Goal: Task Accomplishment & Management: Manage account settings

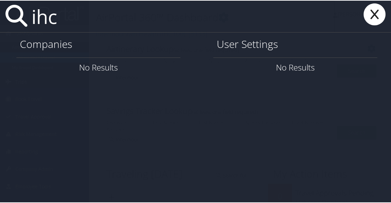
type input "ihc"
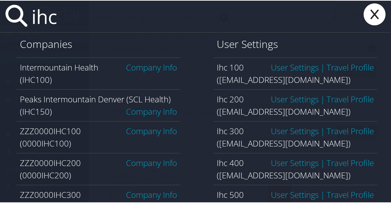
click at [155, 64] on link "Company Info" at bounding box center [151, 66] width 51 height 11
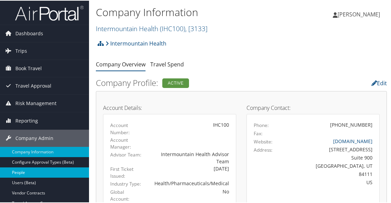
click at [31, 168] on link "People" at bounding box center [44, 172] width 89 height 10
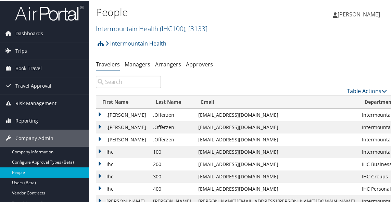
click at [123, 86] on input "search" at bounding box center [128, 81] width 65 height 12
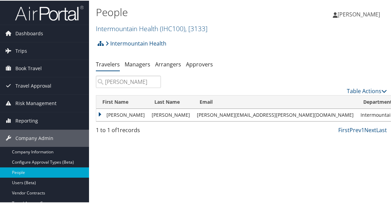
type input "[PERSON_NAME]"
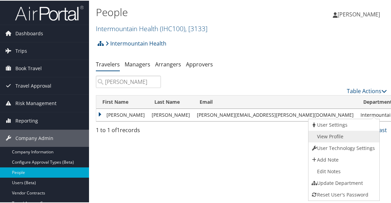
click at [351, 135] on link "View Profile" at bounding box center [342, 136] width 69 height 12
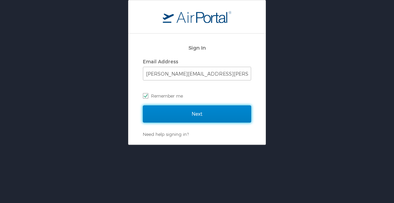
click at [179, 112] on input "Next" at bounding box center [197, 113] width 108 height 17
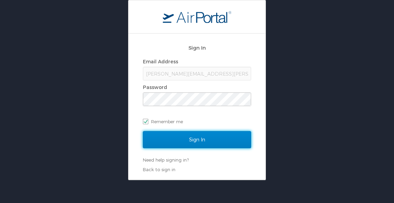
click at [193, 140] on input "Sign In" at bounding box center [197, 139] width 108 height 17
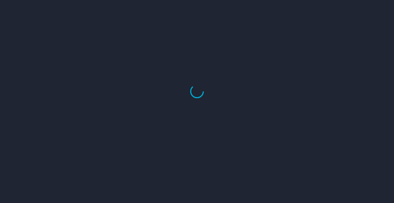
select select "US"
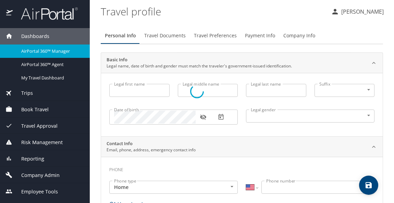
type input "[PERSON_NAME]"
type input "[DEMOGRAPHIC_DATA]"
select select "US"
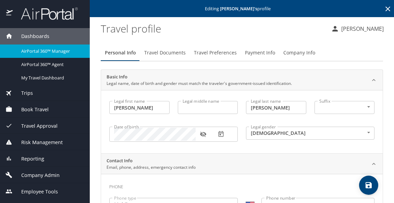
click at [263, 54] on span "Payment Info" at bounding box center [260, 53] width 30 height 9
